Goal: Information Seeking & Learning: Learn about a topic

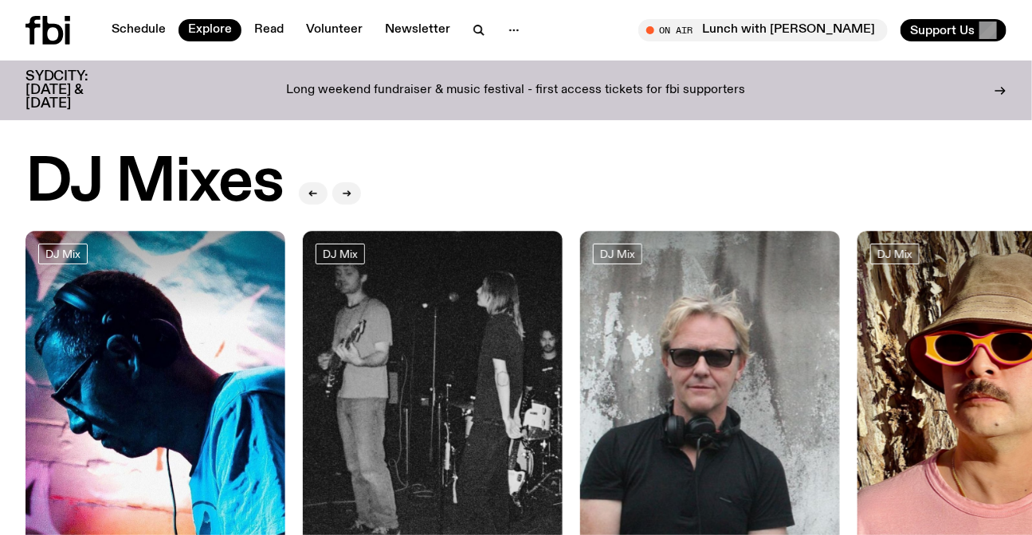
click at [1, 23] on div "Schedule Explore Read Volunteer Newsletter On Air Lunch with [PERSON_NAME] Tune…" at bounding box center [516, 30] width 1032 height 61
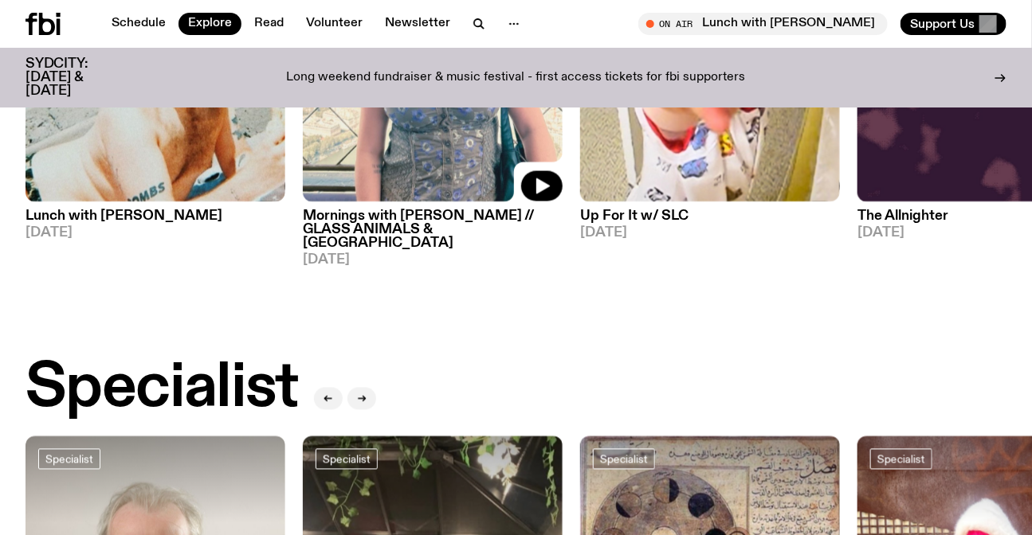
scroll to position [1292, 0]
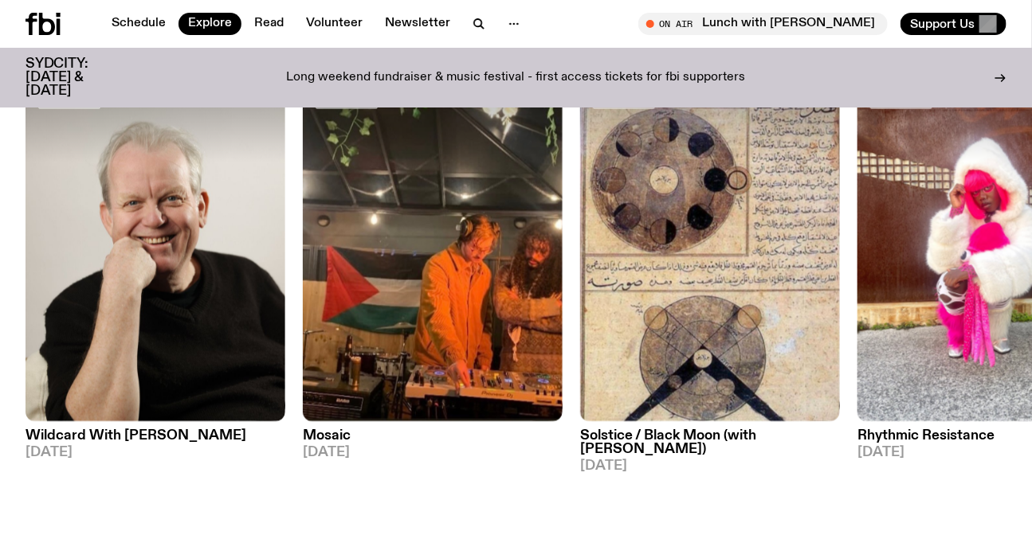
click at [561, 75] on p "Long weekend fundraiser & music festival - first access tickets for fbi support…" at bounding box center [516, 78] width 459 height 14
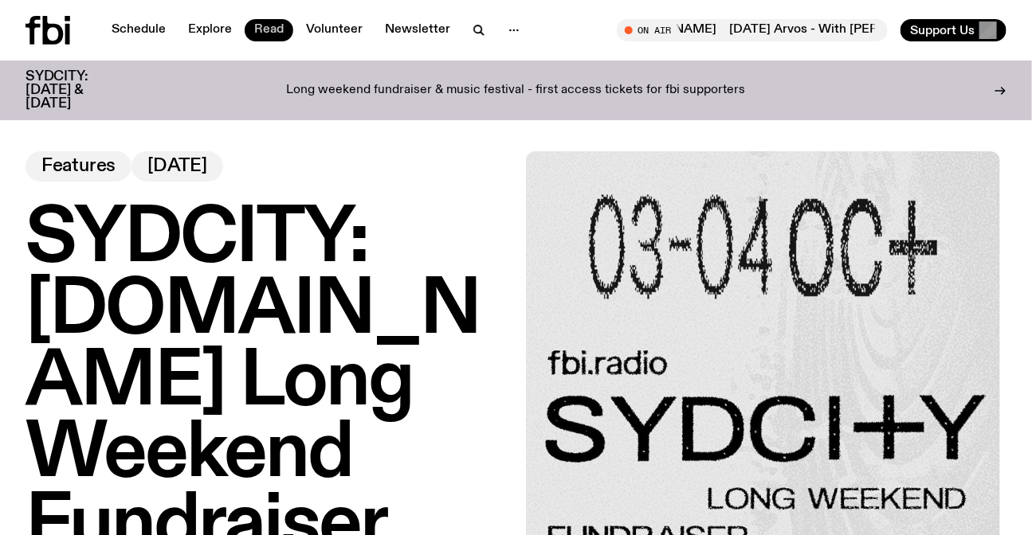
click at [286, 32] on link "Read" at bounding box center [269, 30] width 49 height 22
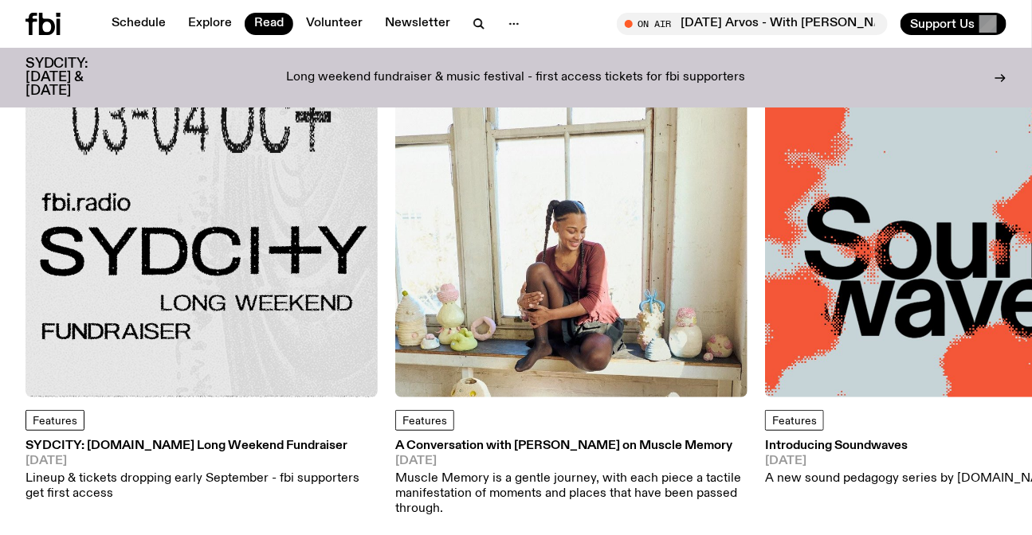
scroll to position [69, 0]
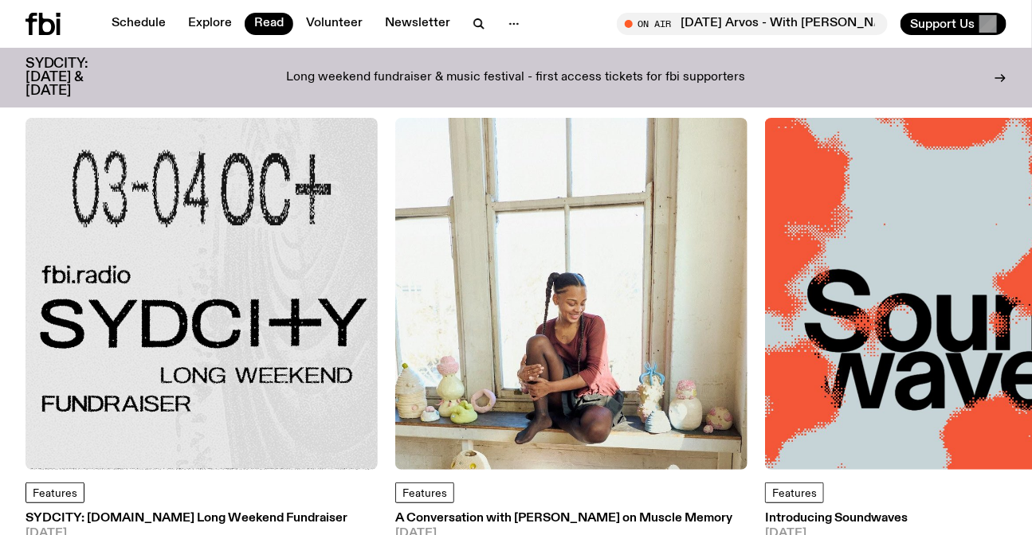
click at [40, 25] on icon at bounding box center [47, 24] width 16 height 22
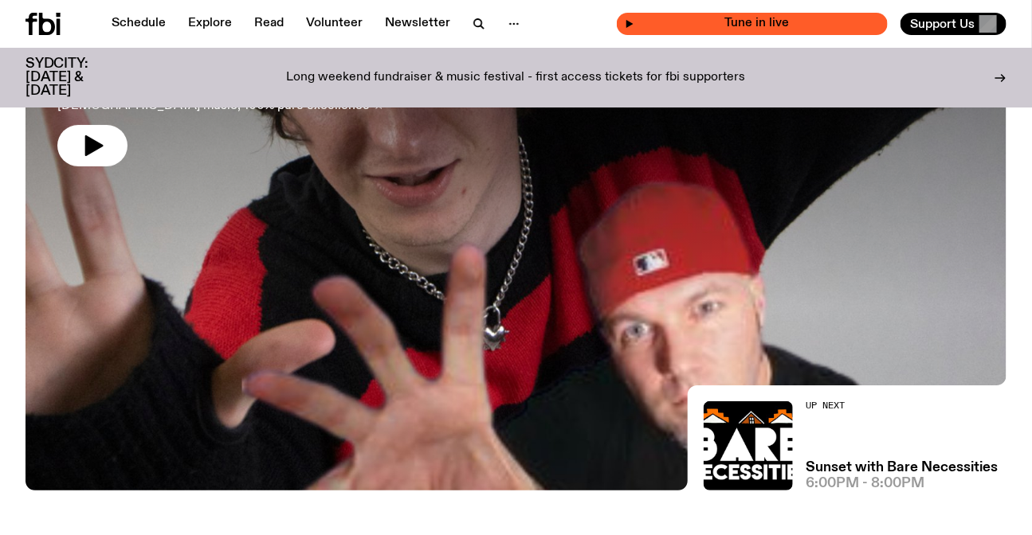
scroll to position [280, 0]
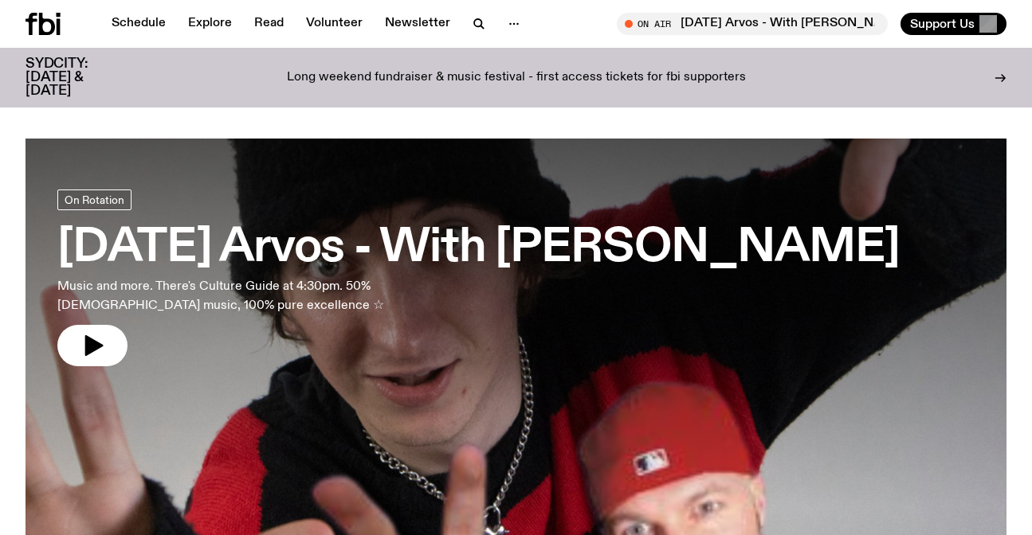
scroll to position [712, 0]
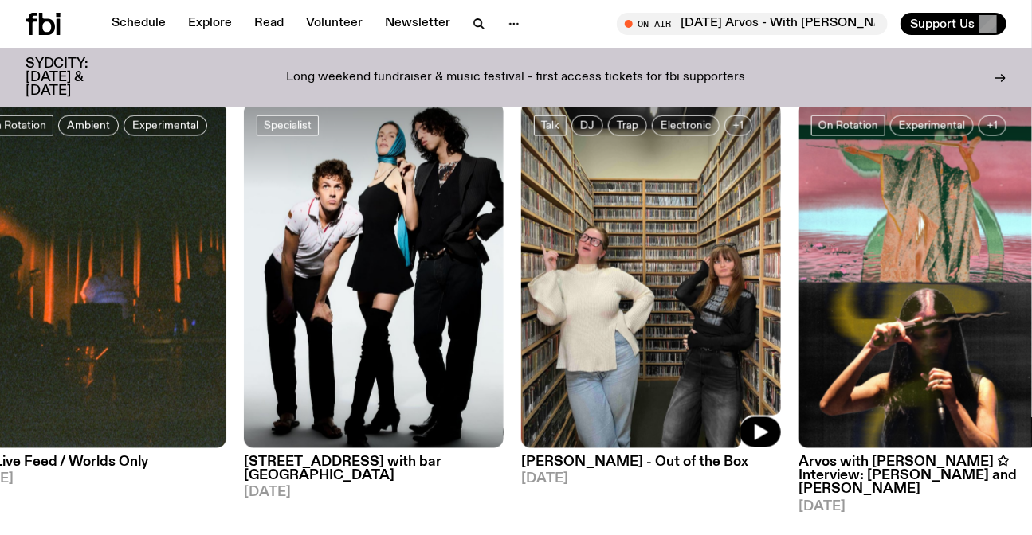
drag, startPoint x: 709, startPoint y: 299, endPoint x: 342, endPoint y: 314, distance: 367.6
click at [521, 314] on img at bounding box center [651, 276] width 260 height 347
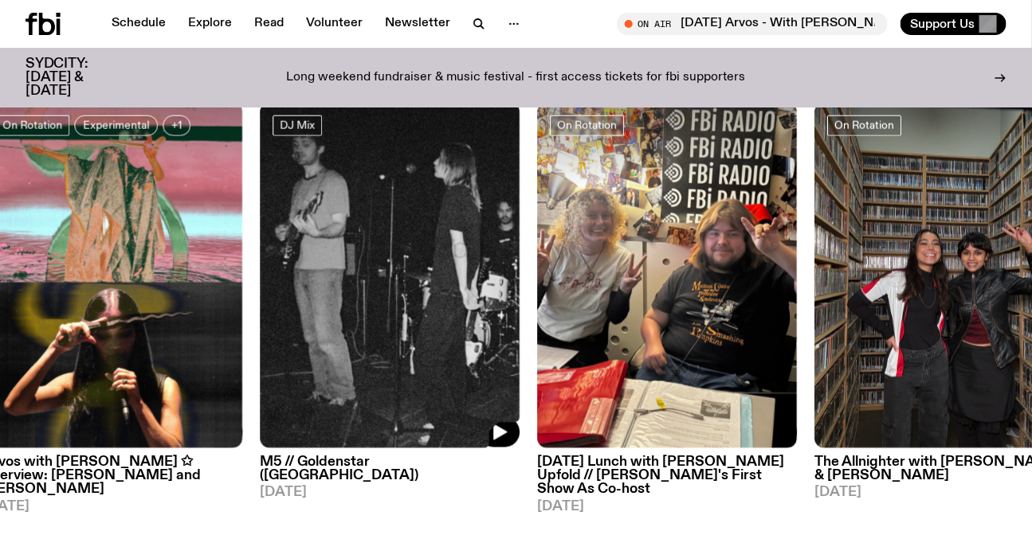
drag, startPoint x: 383, startPoint y: 338, endPoint x: 190, endPoint y: 333, distance: 192.9
click at [317, 338] on img at bounding box center [390, 276] width 260 height 347
